Goal: Information Seeking & Learning: Learn about a topic

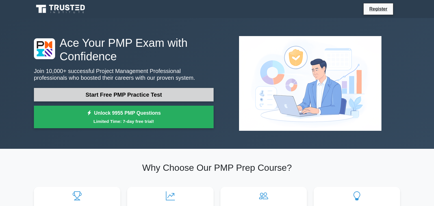
click at [121, 97] on link "Start Free PMP Practice Test" at bounding box center [124, 95] width 180 height 14
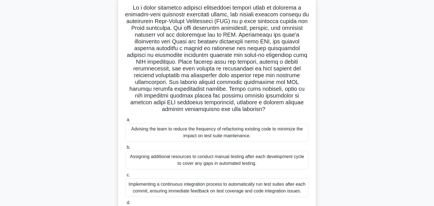
scroll to position [37, 0]
drag, startPoint x: 165, startPoint y: 118, endPoint x: 161, endPoint y: 108, distance: 10.6
click at [161, 108] on div ".spinner_0XTQ{transform-origin:center;animation:spinner_y6GP .75s linear infini…" at bounding box center [216, 113] width 193 height 233
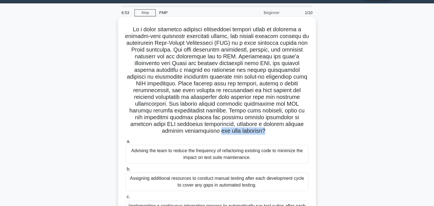
scroll to position [14, 0]
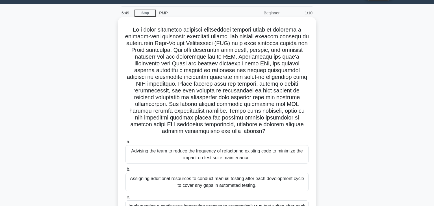
click at [159, 100] on h5 ".spinner_0XTQ{transform-origin:center;animation:spinner_y6GP .75s linear infini…" at bounding box center [217, 80] width 184 height 109
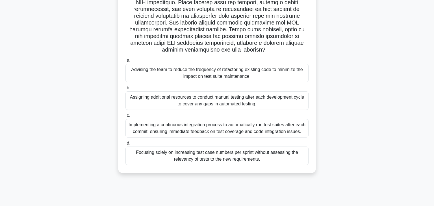
scroll to position [99, 0]
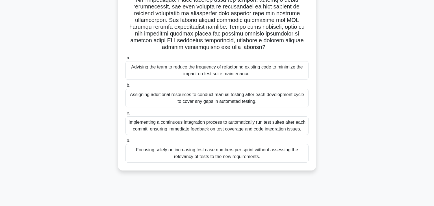
click at [173, 95] on div "Assigning additional resources to conduct manual testing after each development…" at bounding box center [216, 98] width 183 height 19
click at [125, 88] on input "b. Assigning additional resources to conduct manual testing after each developm…" at bounding box center [125, 86] width 0 height 4
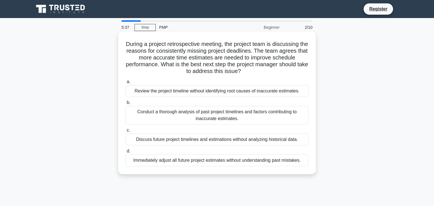
scroll to position [0, 0]
click at [161, 120] on div "Conduct a thorough analysis of past project timelines and factors contributing …" at bounding box center [216, 115] width 183 height 19
click at [125, 105] on input "b. Conduct a thorough analysis of past project timelines and factors contributi…" at bounding box center [125, 103] width 0 height 4
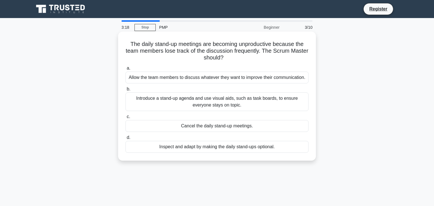
click at [145, 99] on div "Introduce a stand-up agenda and use visual aids, such as task boards, to ensure…" at bounding box center [216, 102] width 183 height 19
click at [125, 91] on input "b. Introduce a stand-up agenda and use visual aids, such as task boards, to ens…" at bounding box center [125, 90] width 0 height 4
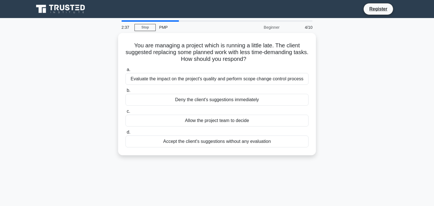
click at [352, 46] on div "You are managing a project which is running a little late. The client suggested…" at bounding box center [216, 97] width 373 height 129
click at [404, 63] on main "2:32 Stop PMP Beginner 4/10 You are managing a project which is running a littl…" at bounding box center [217, 161] width 434 height 287
click at [404, 63] on main "2:31 Stop PMP Beginner 4/10 You are managing a project which is running a littl…" at bounding box center [217, 161] width 434 height 287
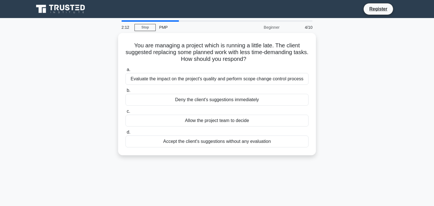
click at [377, 53] on div "You are managing a project which is running a little late. The client suggested…" at bounding box center [216, 97] width 373 height 129
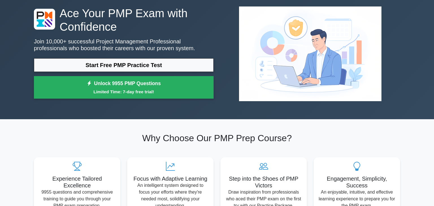
scroll to position [30, 0]
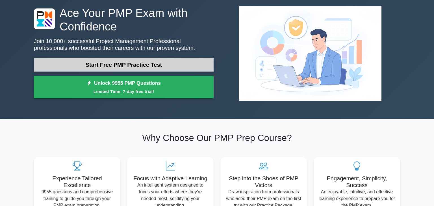
click at [141, 64] on link "Start Free PMP Practice Test" at bounding box center [124, 65] width 180 height 14
